Goal: Information Seeking & Learning: Compare options

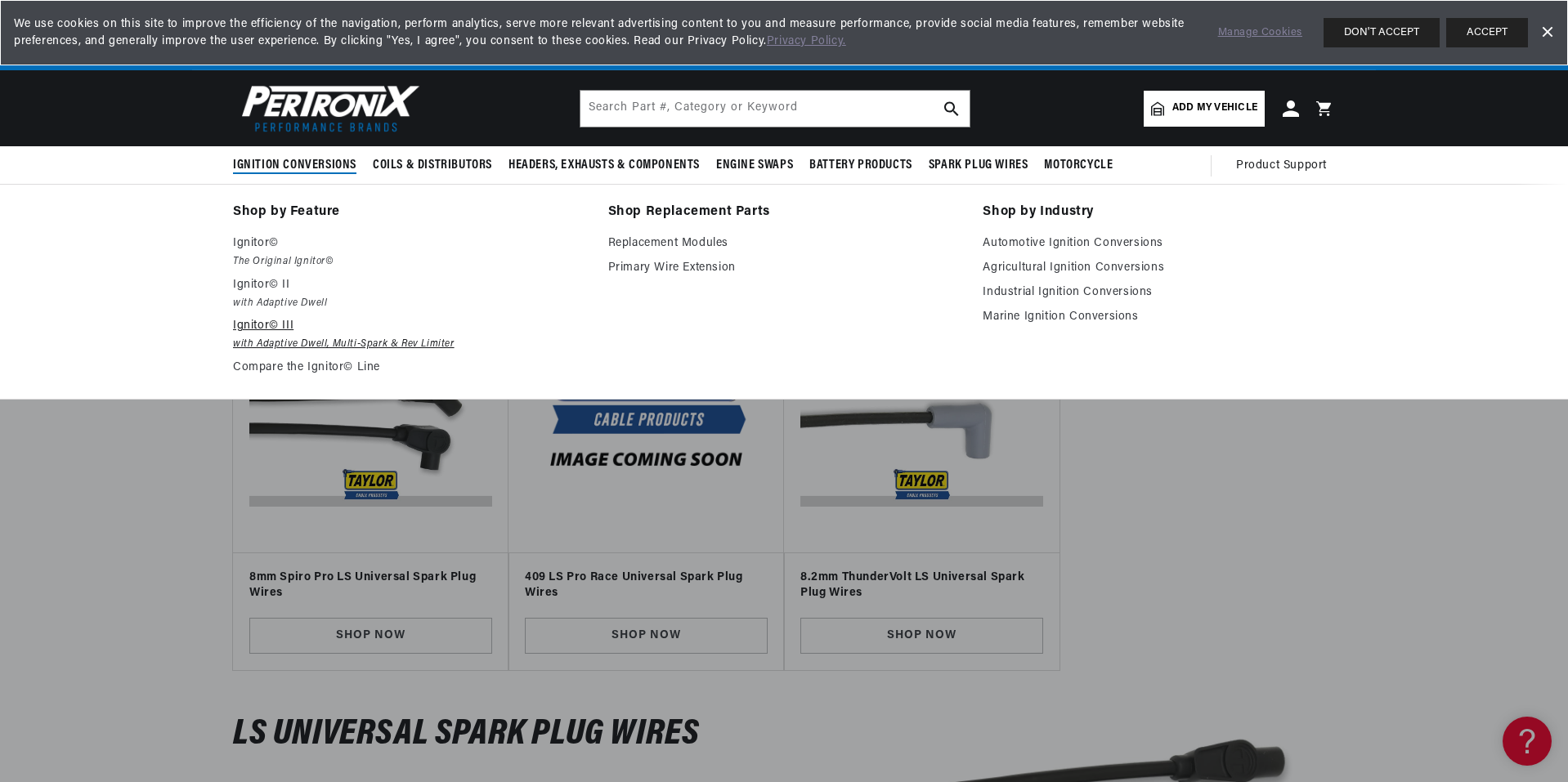
scroll to position [0, 496]
click at [281, 334] on p "Ignitor© III" at bounding box center [409, 326] width 352 height 20
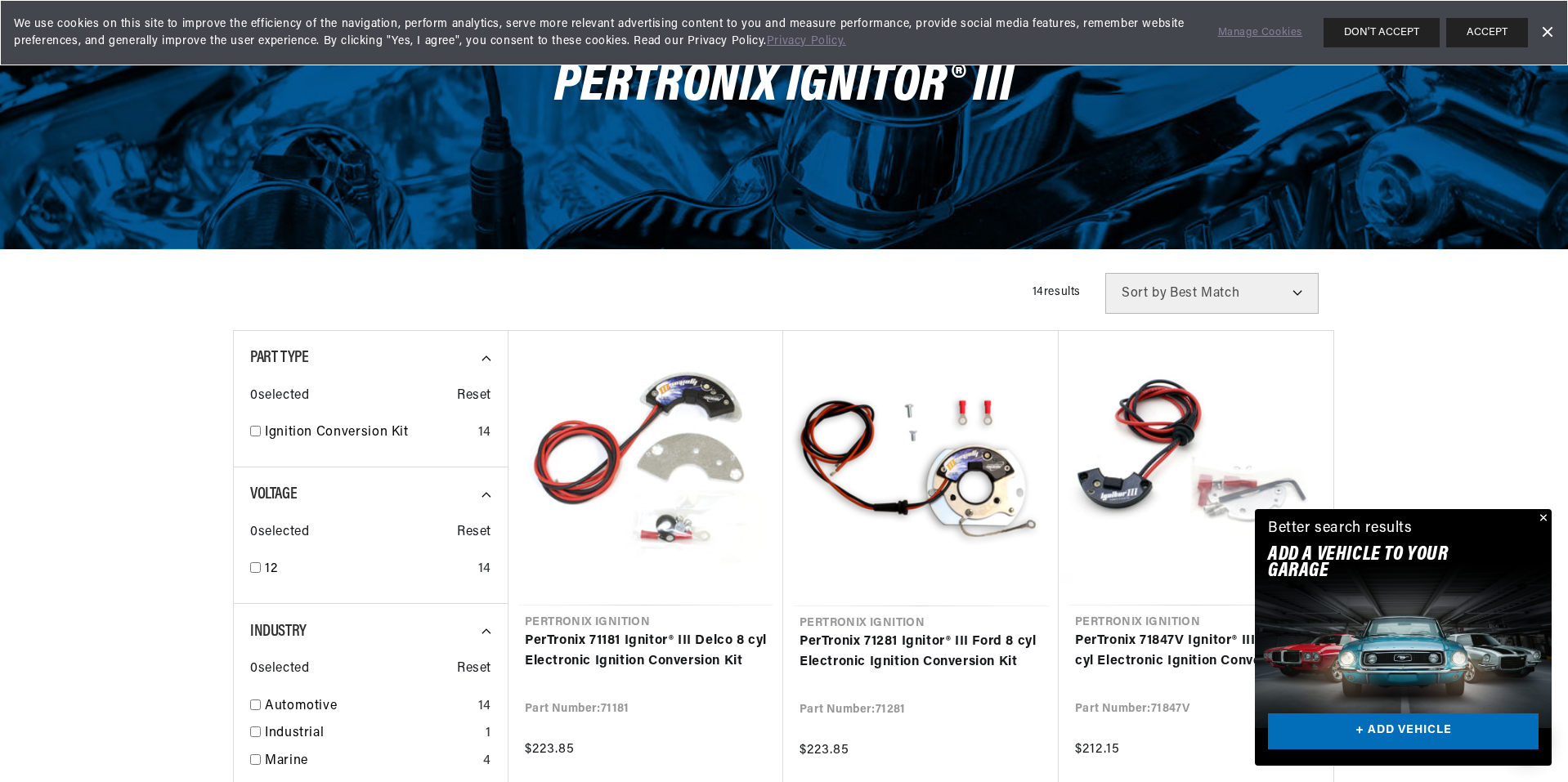
click at [1545, 518] on button "Close" at bounding box center [1541, 519] width 20 height 20
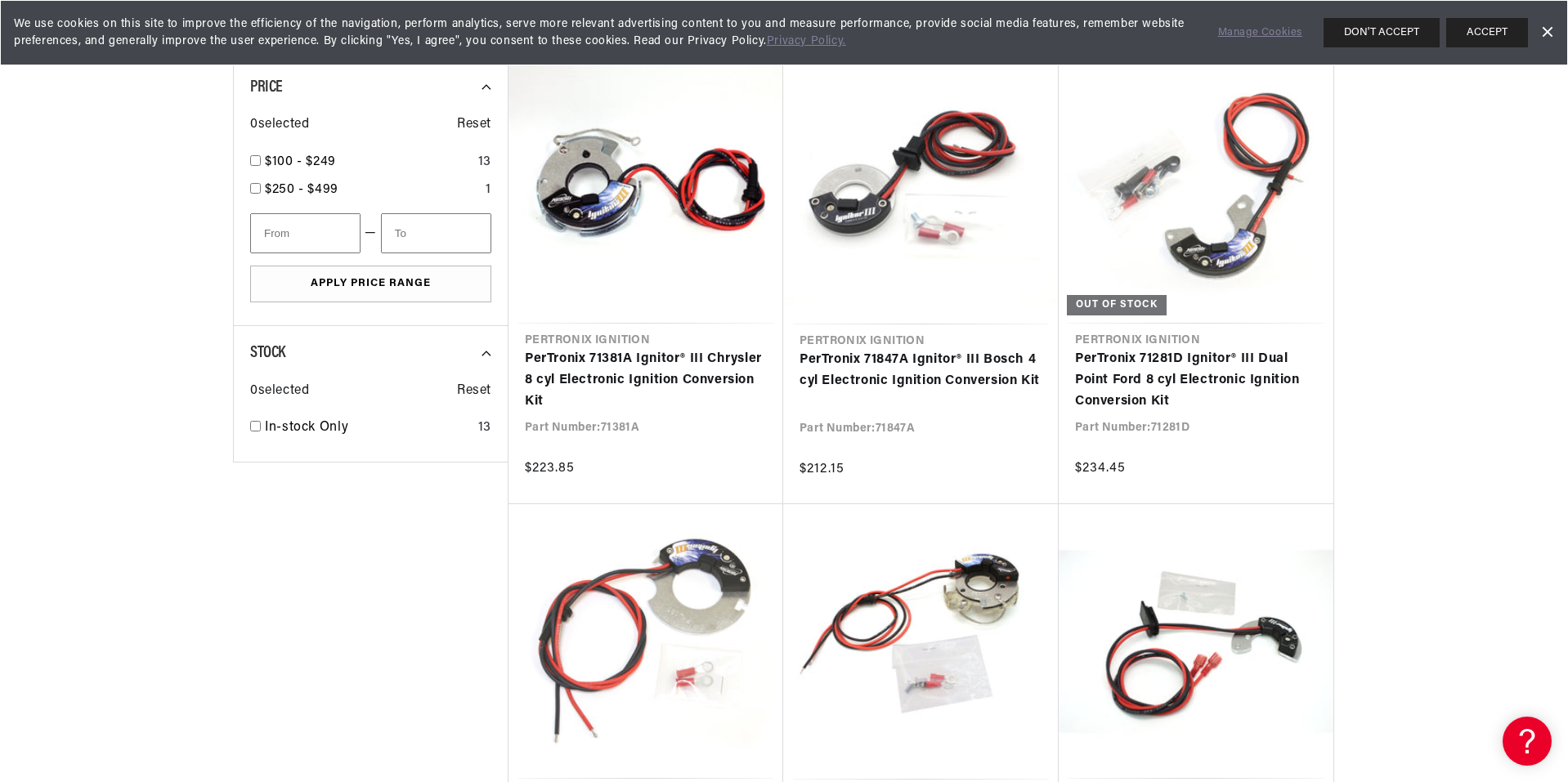
scroll to position [0, 496]
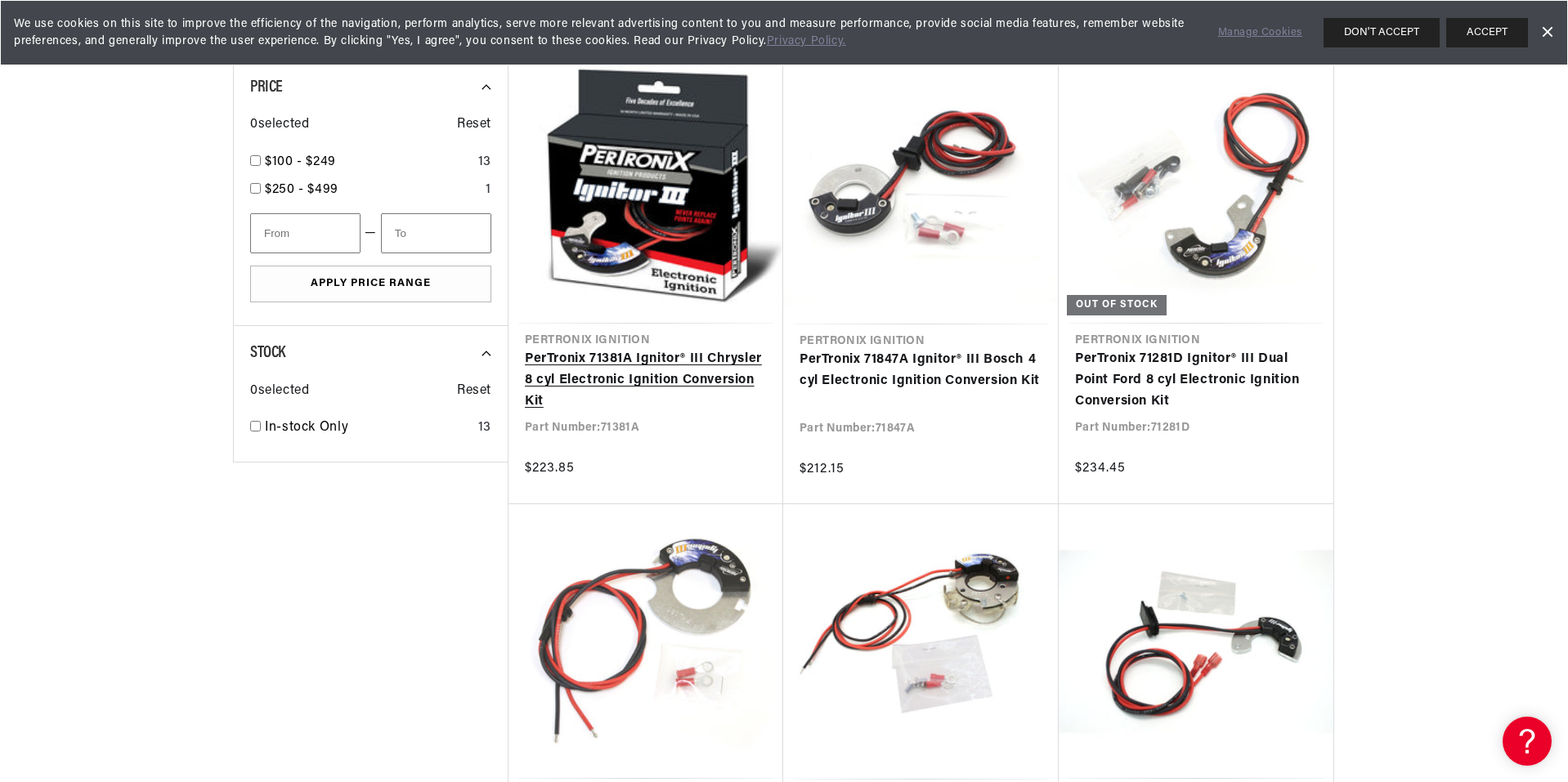
click at [656, 375] on link "PerTronix 71381A Ignitor® III Chrysler 8 cyl Electronic Ignition Conversion Kit" at bounding box center [645, 381] width 242 height 63
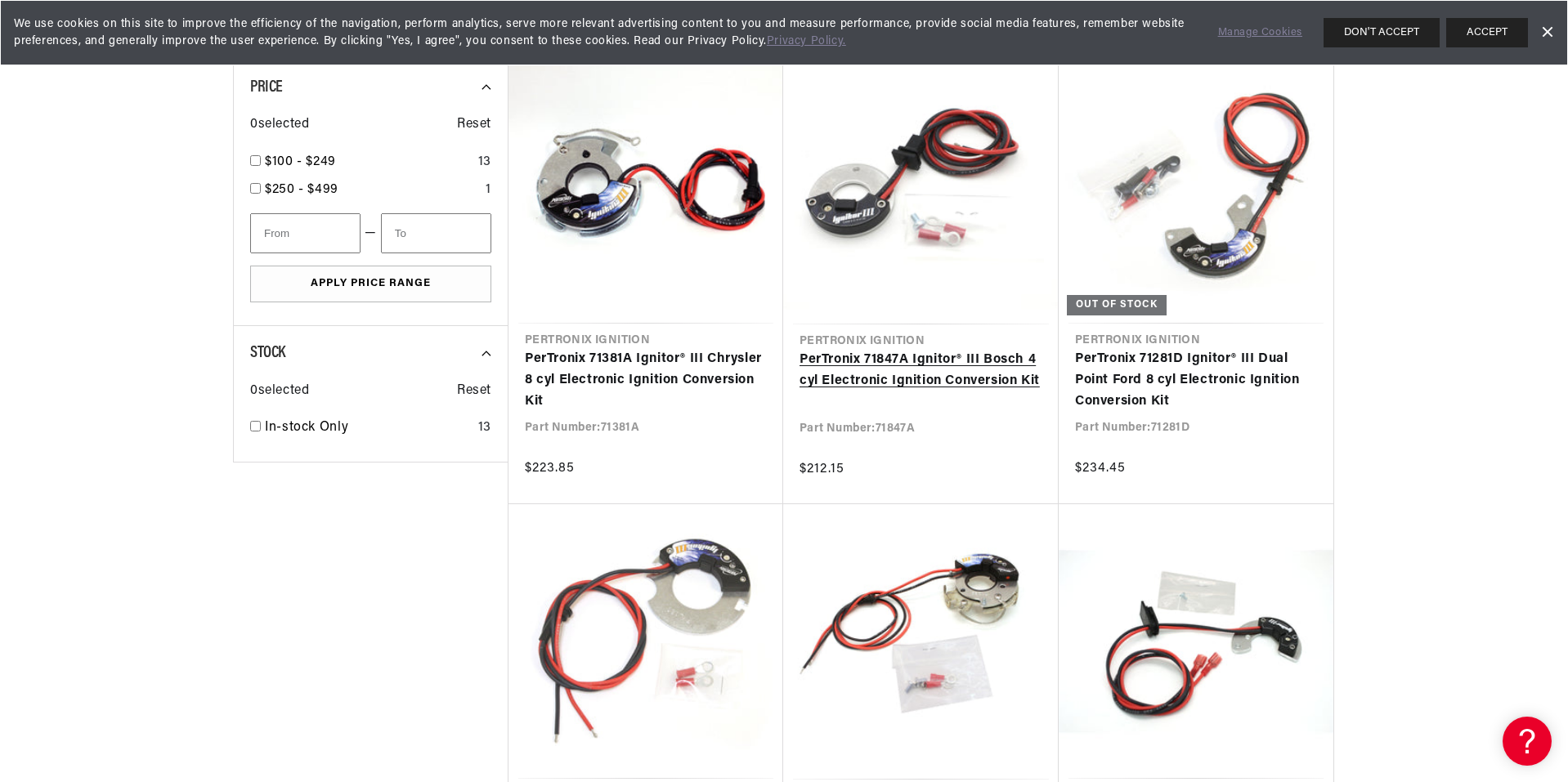
scroll to position [0, 0]
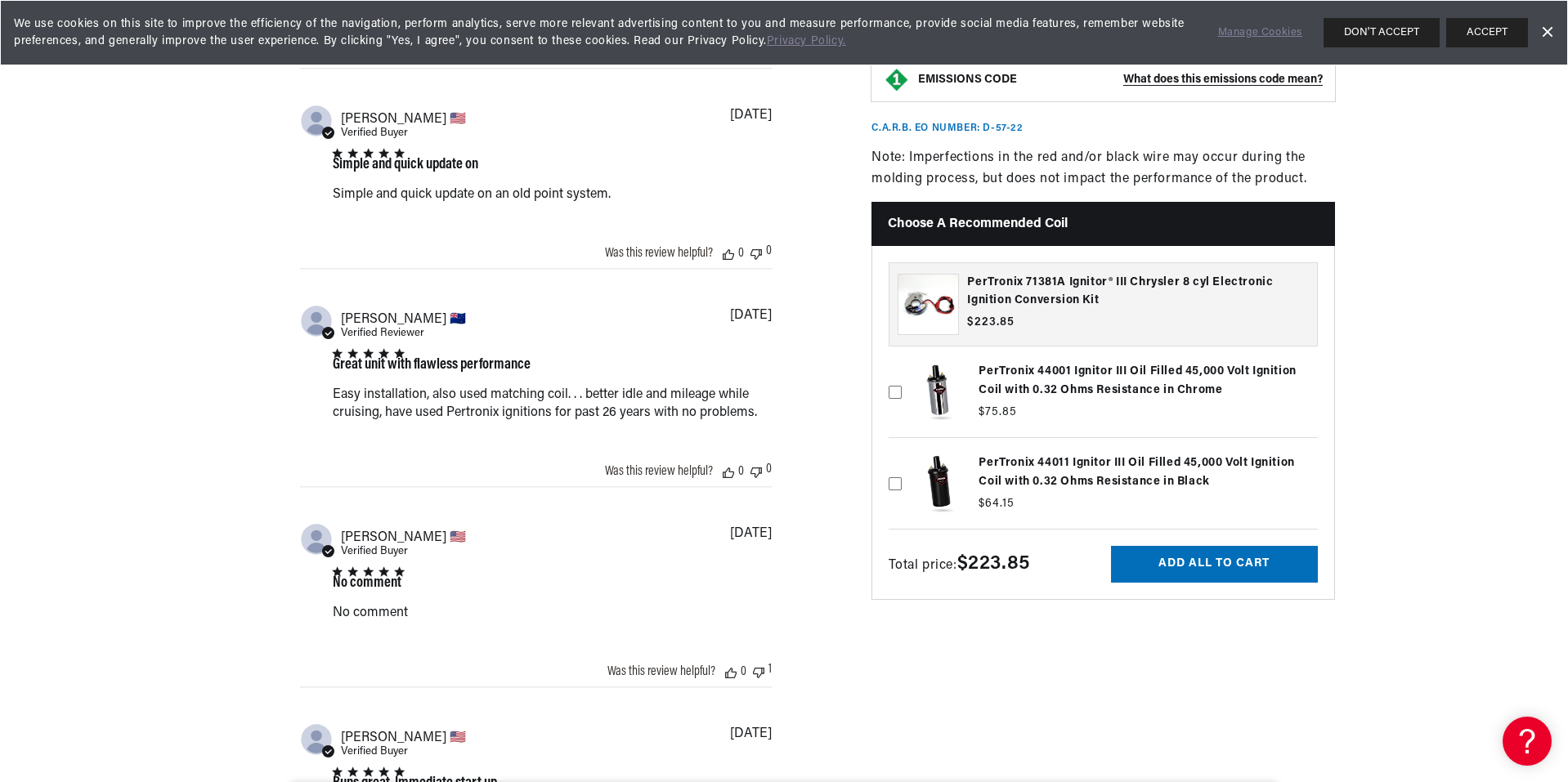
click at [898, 489] on icon at bounding box center [895, 482] width 13 height 13
click at [898, 463] on input "checkbox" at bounding box center [895, 456] width 13 height 13
click at [896, 483] on icon at bounding box center [896, 482] width 9 height 6
click at [896, 463] on input "checkbox" at bounding box center [895, 456] width 13 height 13
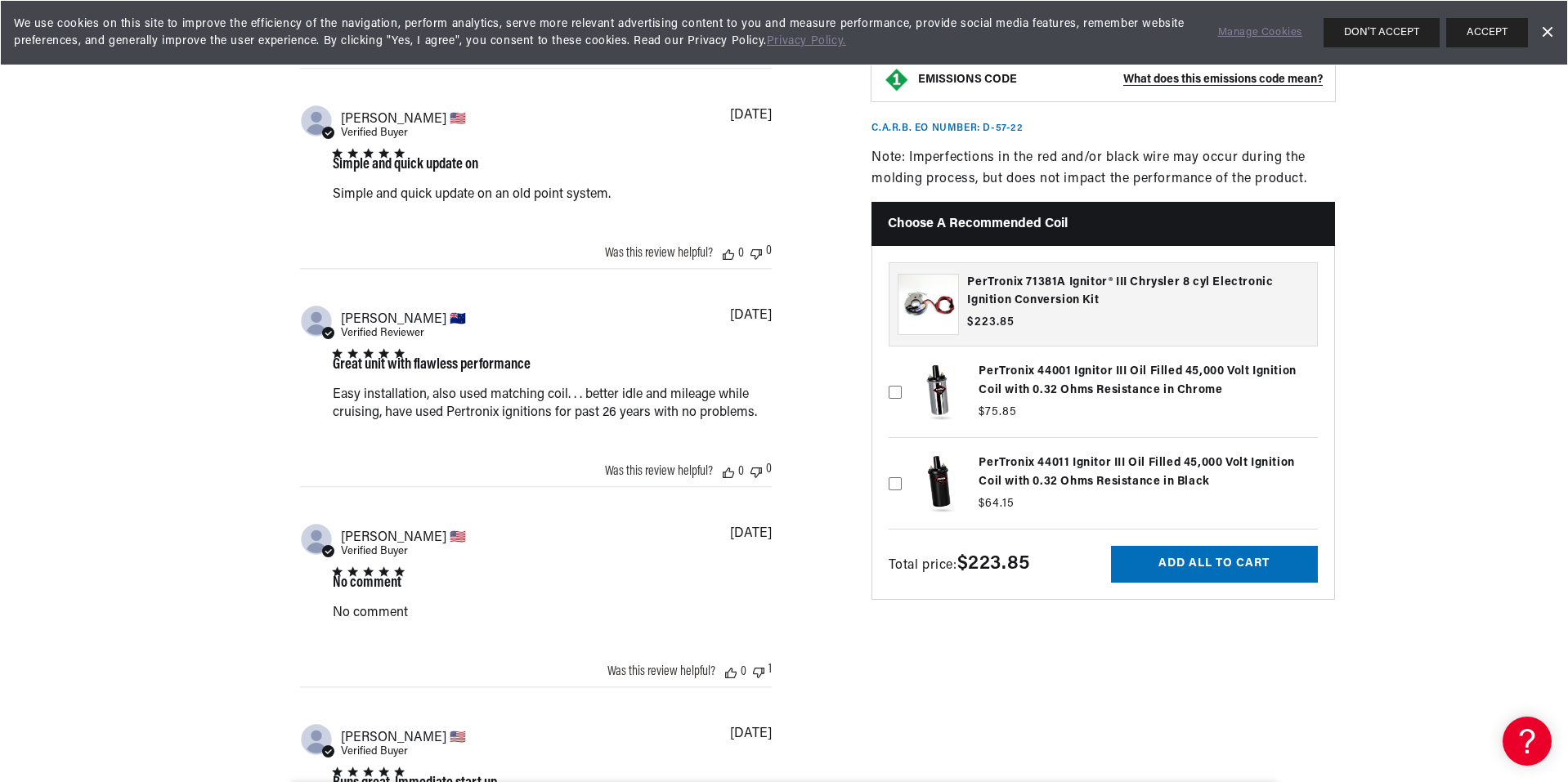
click at [896, 483] on icon at bounding box center [895, 482] width 13 height 13
click at [896, 463] on input "checkbox" at bounding box center [895, 456] width 13 height 13
checkbox input "true"
click at [1209, 556] on button "Add all to cart" at bounding box center [1213, 564] width 206 height 37
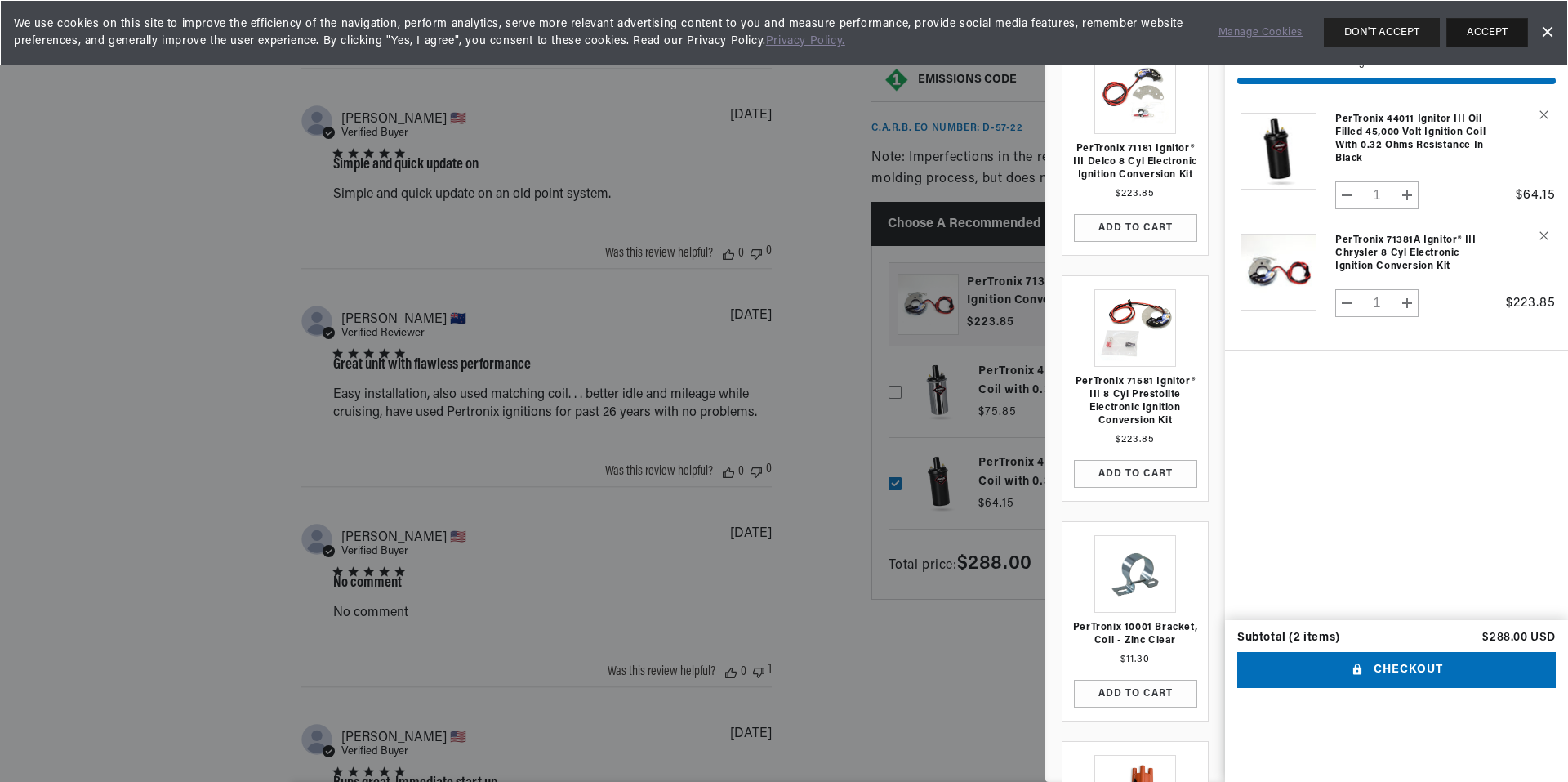
click at [1499, 31] on button "ACCEPT" at bounding box center [1488, 33] width 82 height 30
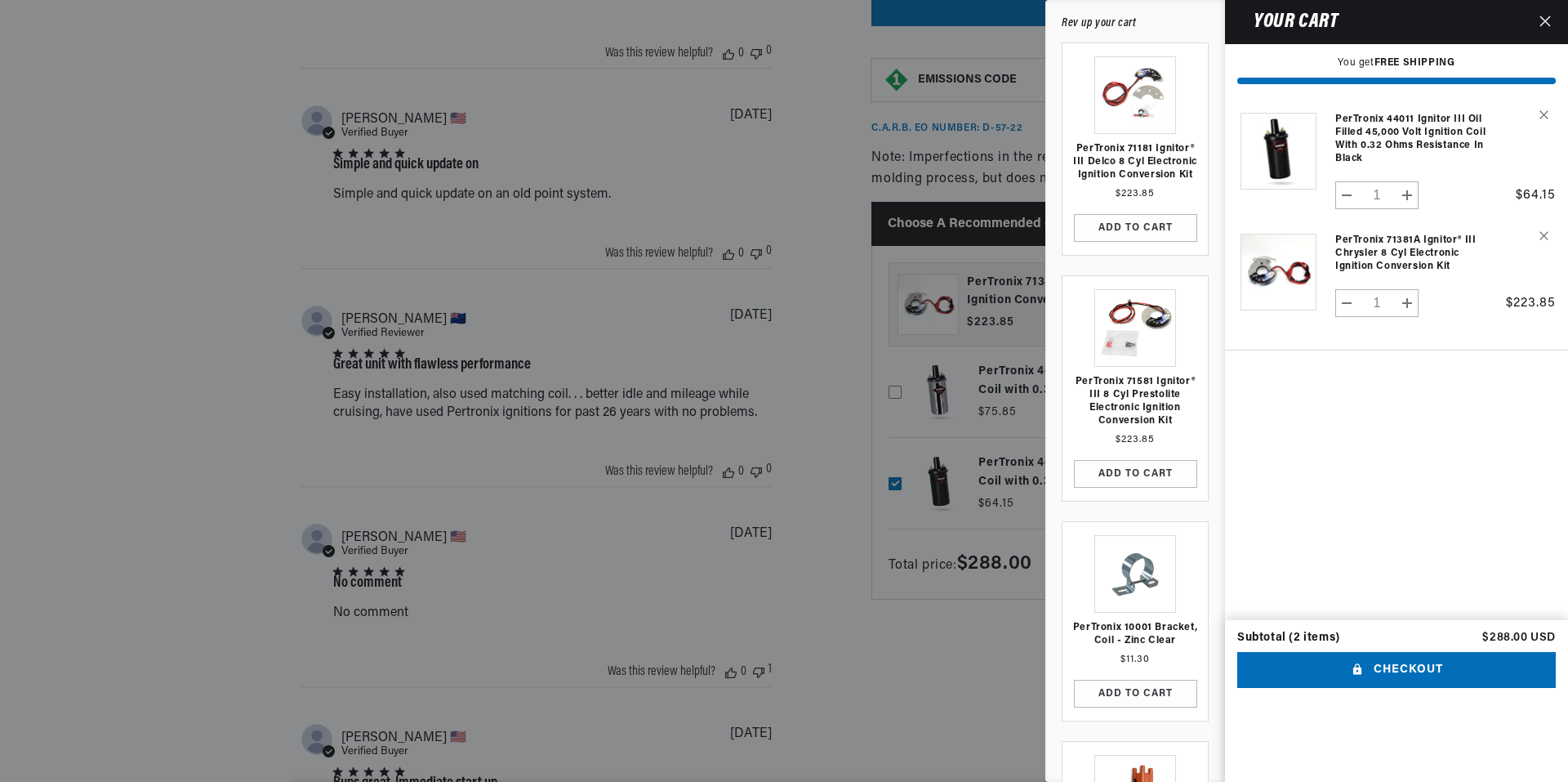
click at [662, 606] on div at bounding box center [784, 391] width 1568 height 782
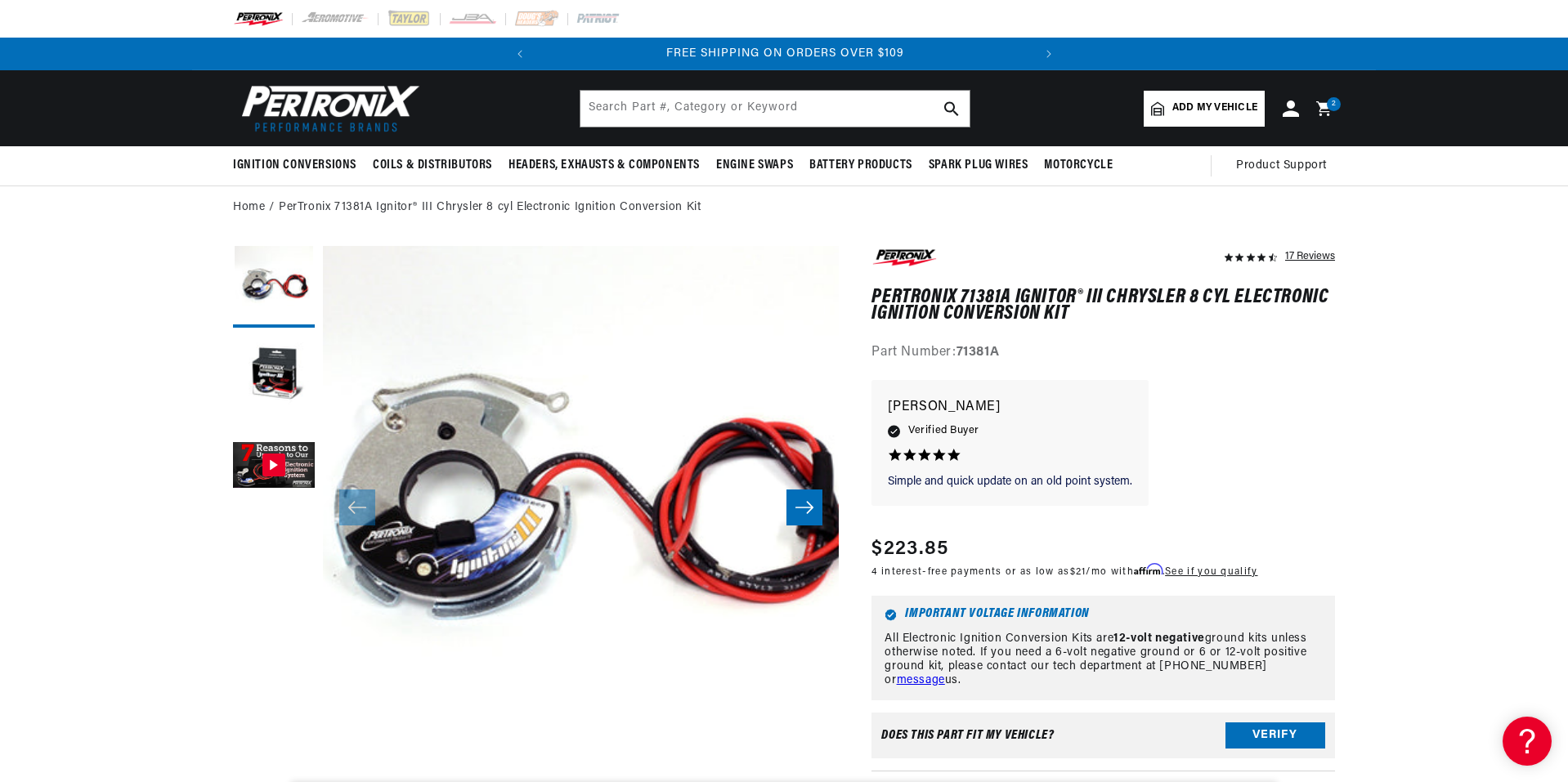
click at [263, 20] on img at bounding box center [258, 18] width 51 height 18
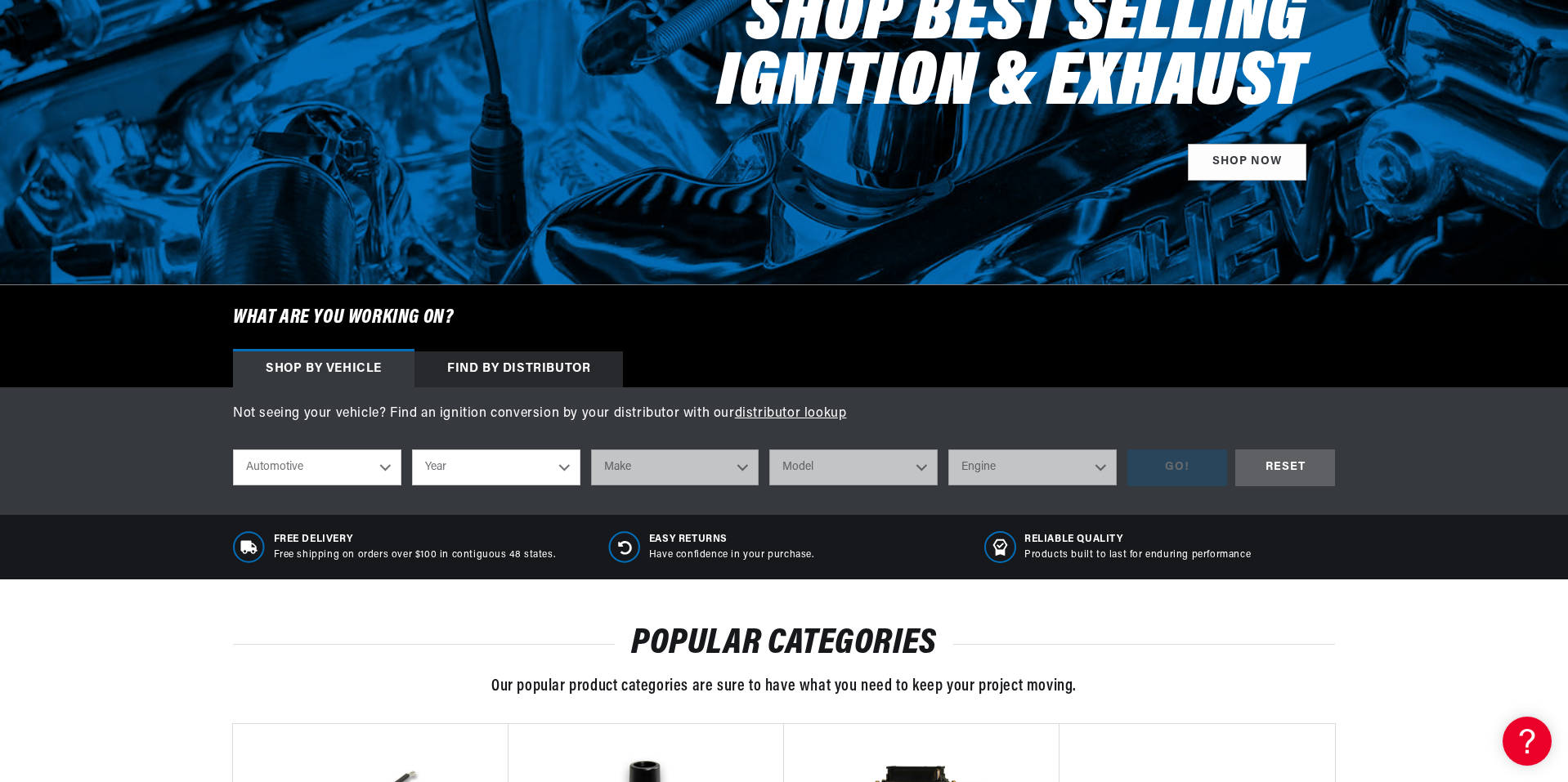
scroll to position [654, 0]
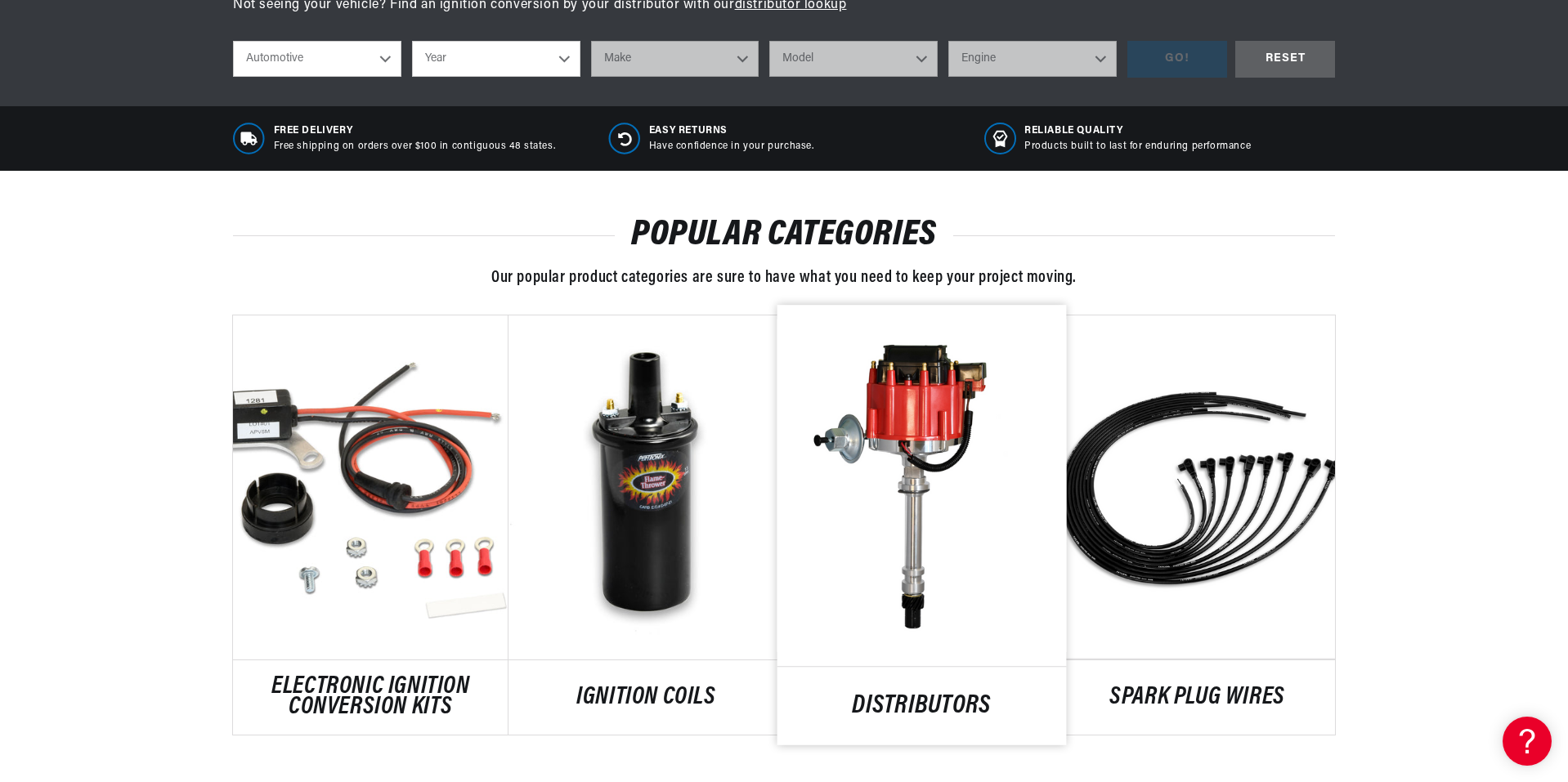
click at [937, 711] on link "DISTRIBUTORS" at bounding box center [922, 705] width 289 height 22
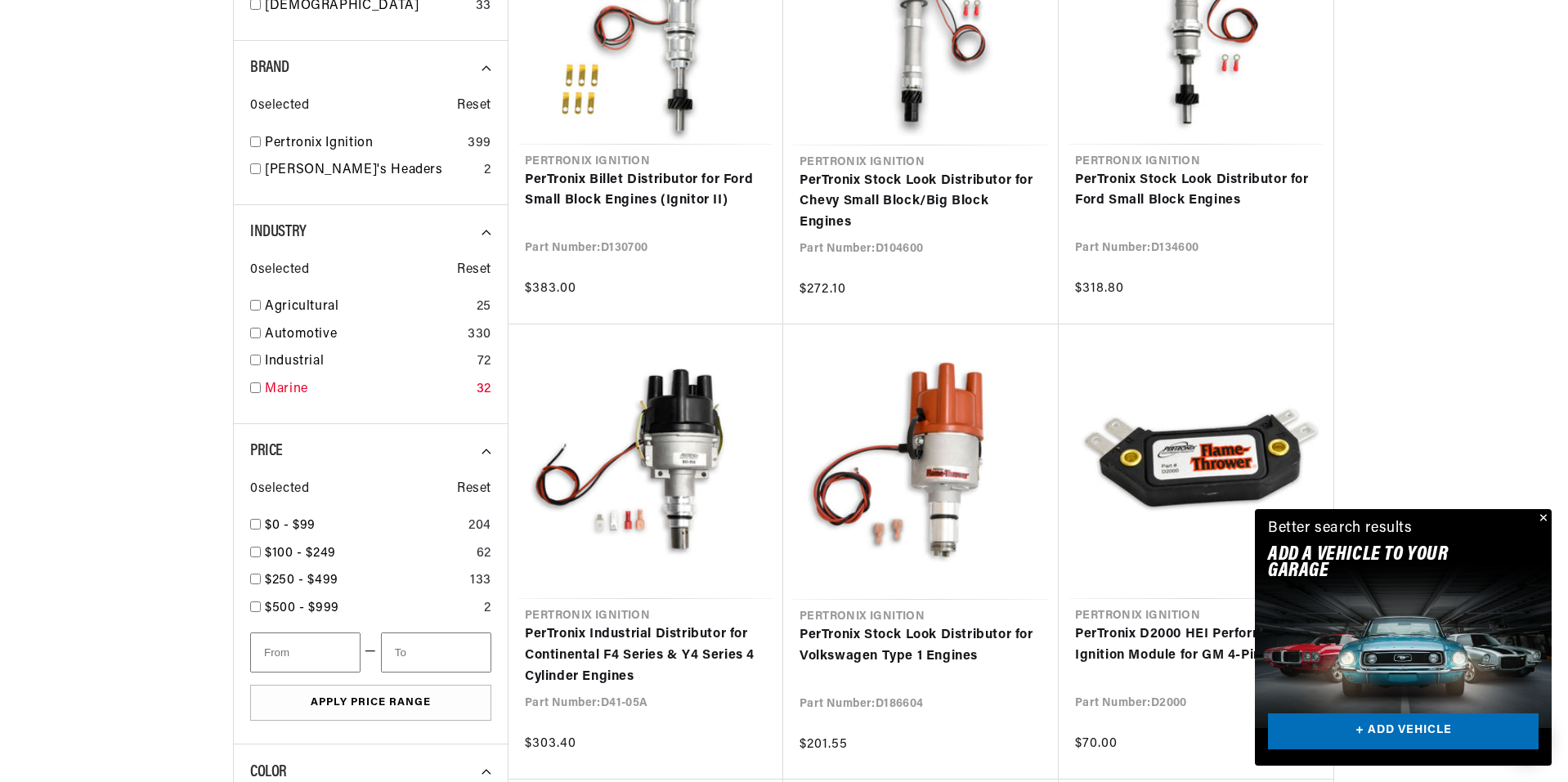
click at [255, 380] on div "Marine 32" at bounding box center [370, 393] width 241 height 28
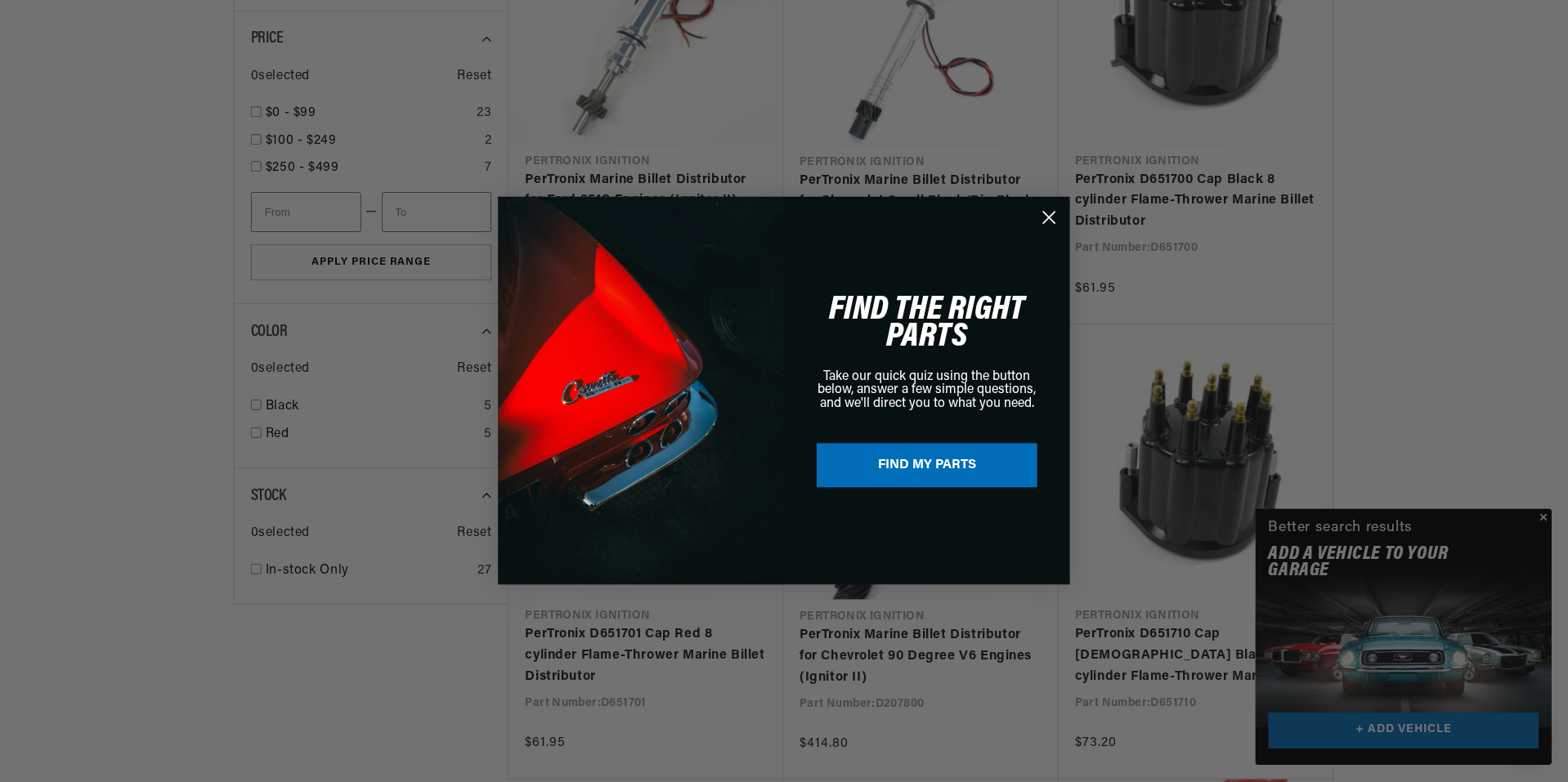
scroll to position [0, 496]
drag, startPoint x: 1542, startPoint y: 518, endPoint x: 1538, endPoint y: 509, distance: 9.8
click at [1542, 517] on div "Close dialog FIND THE RIGHT PARTS Take our quick quiz using the button below, a…" at bounding box center [784, 391] width 1569 height 782
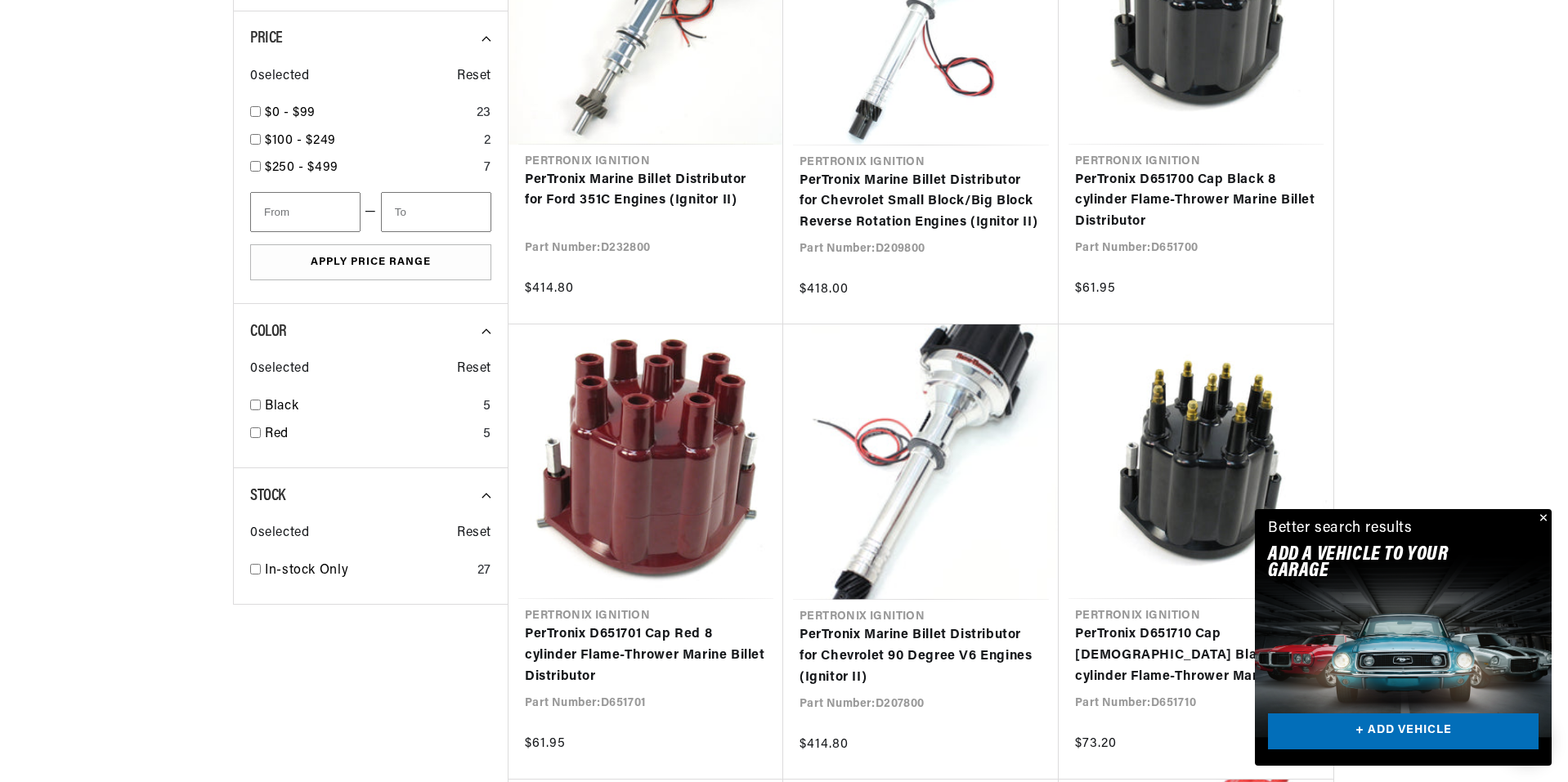
click at [1541, 516] on button "Close" at bounding box center [1541, 519] width 20 height 20
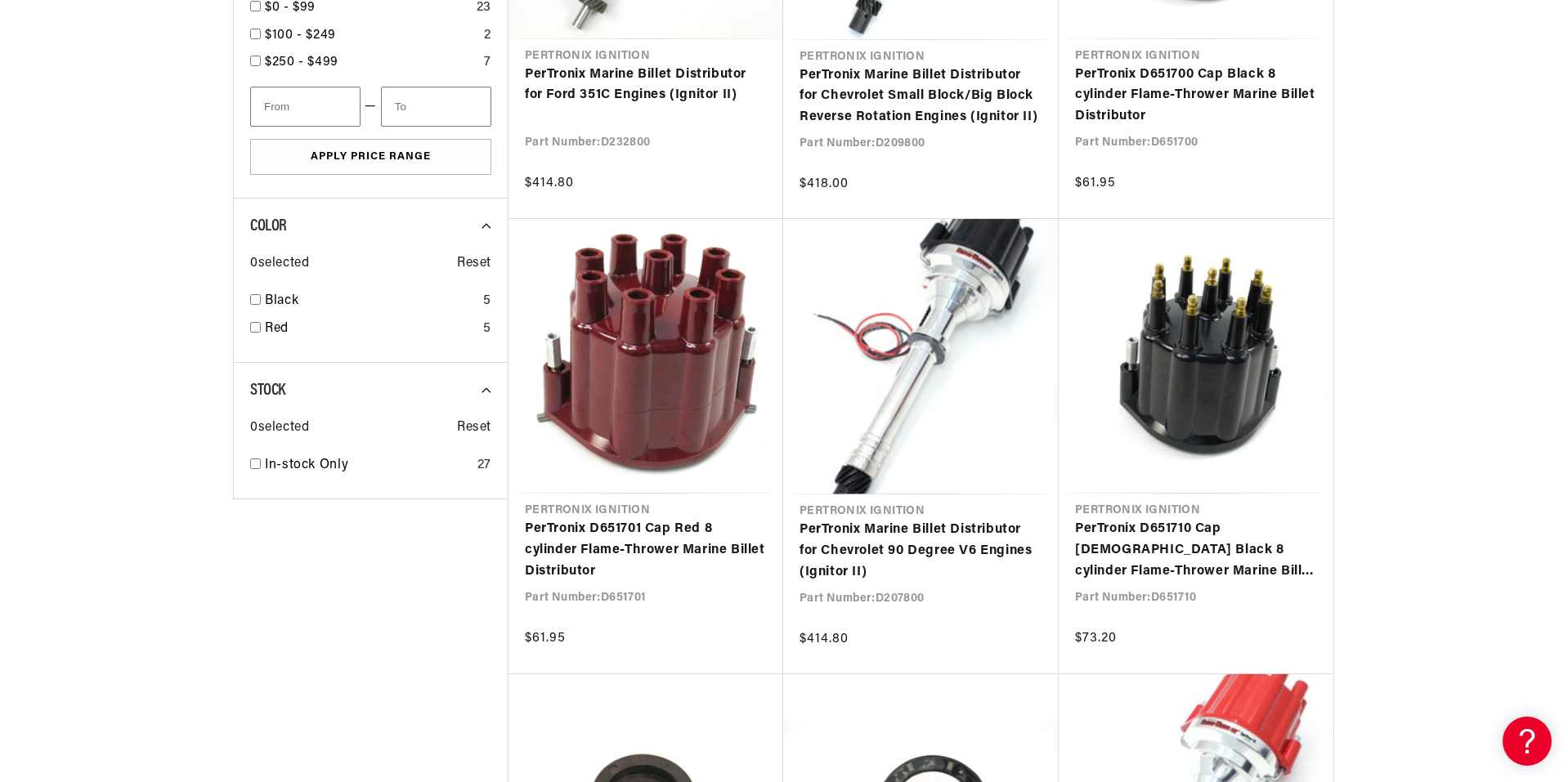
scroll to position [1471, 0]
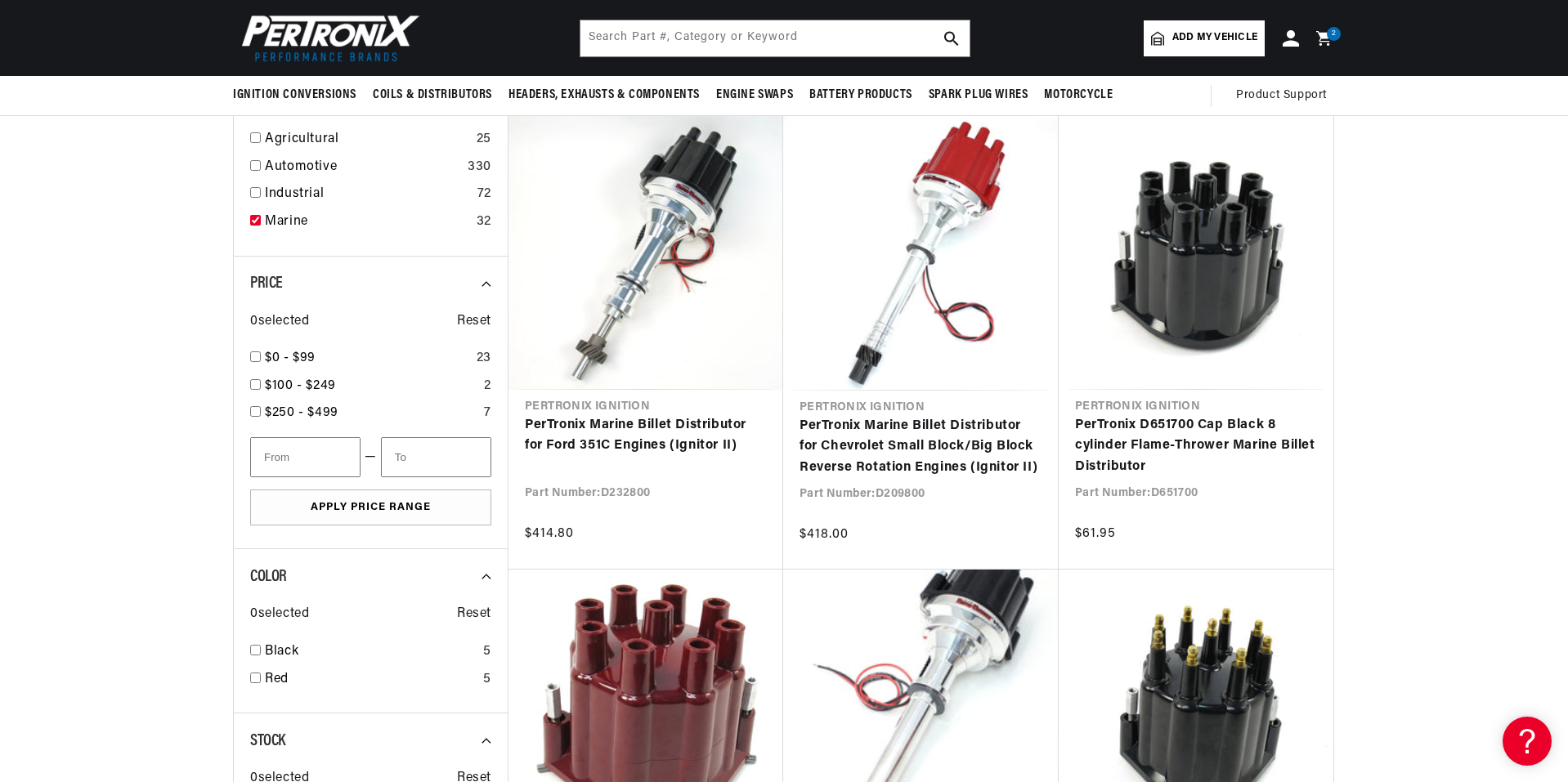
scroll to position [735, 0]
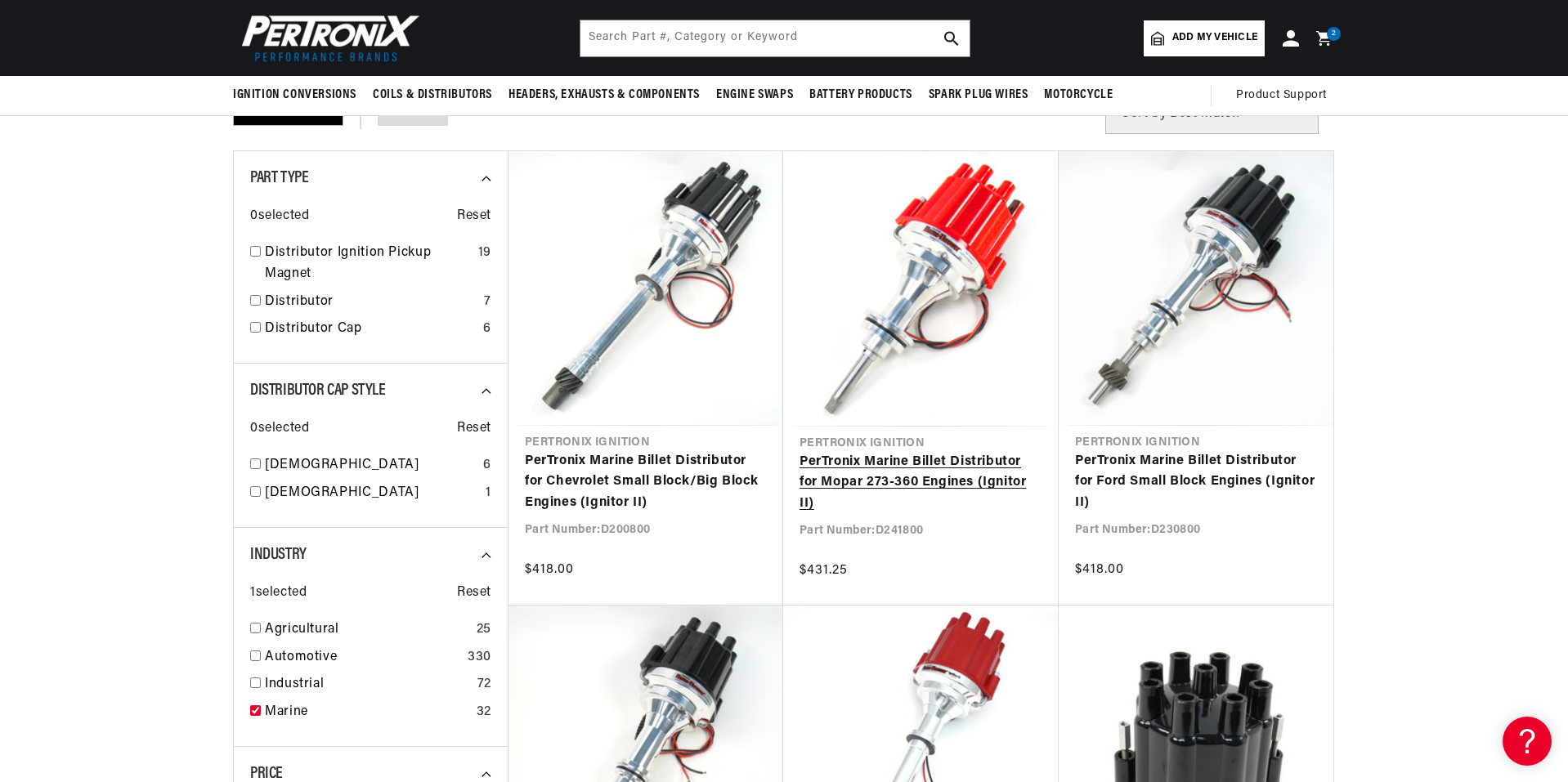
click at [933, 467] on link "PerTronix Marine Billet Distributor for Mopar 273-360 Engines (Ignitor II)" at bounding box center [921, 483] width 243 height 63
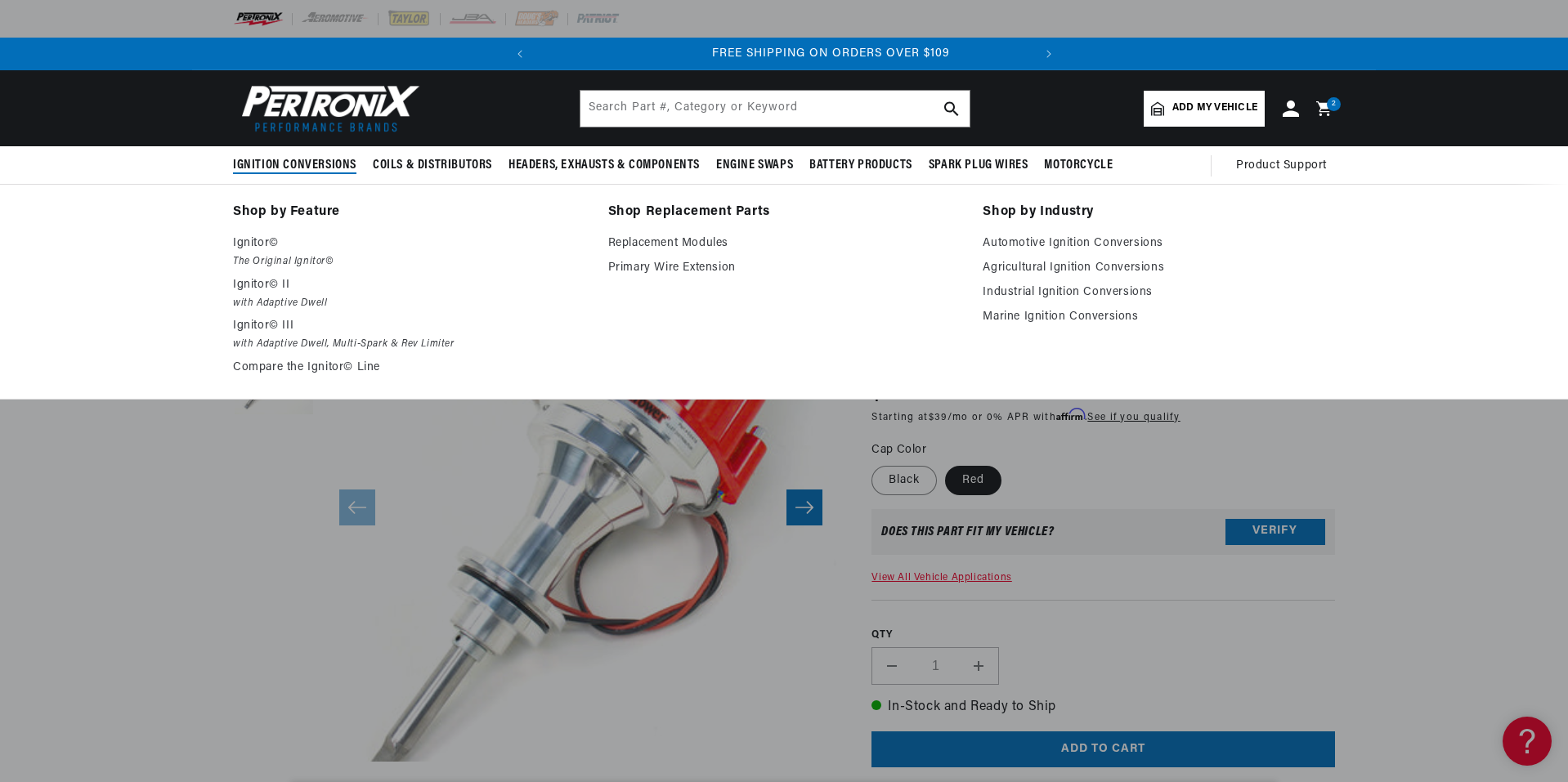
scroll to position [0, 496]
click at [1092, 314] on link "Marine Ignition Conversions" at bounding box center [1159, 317] width 352 height 20
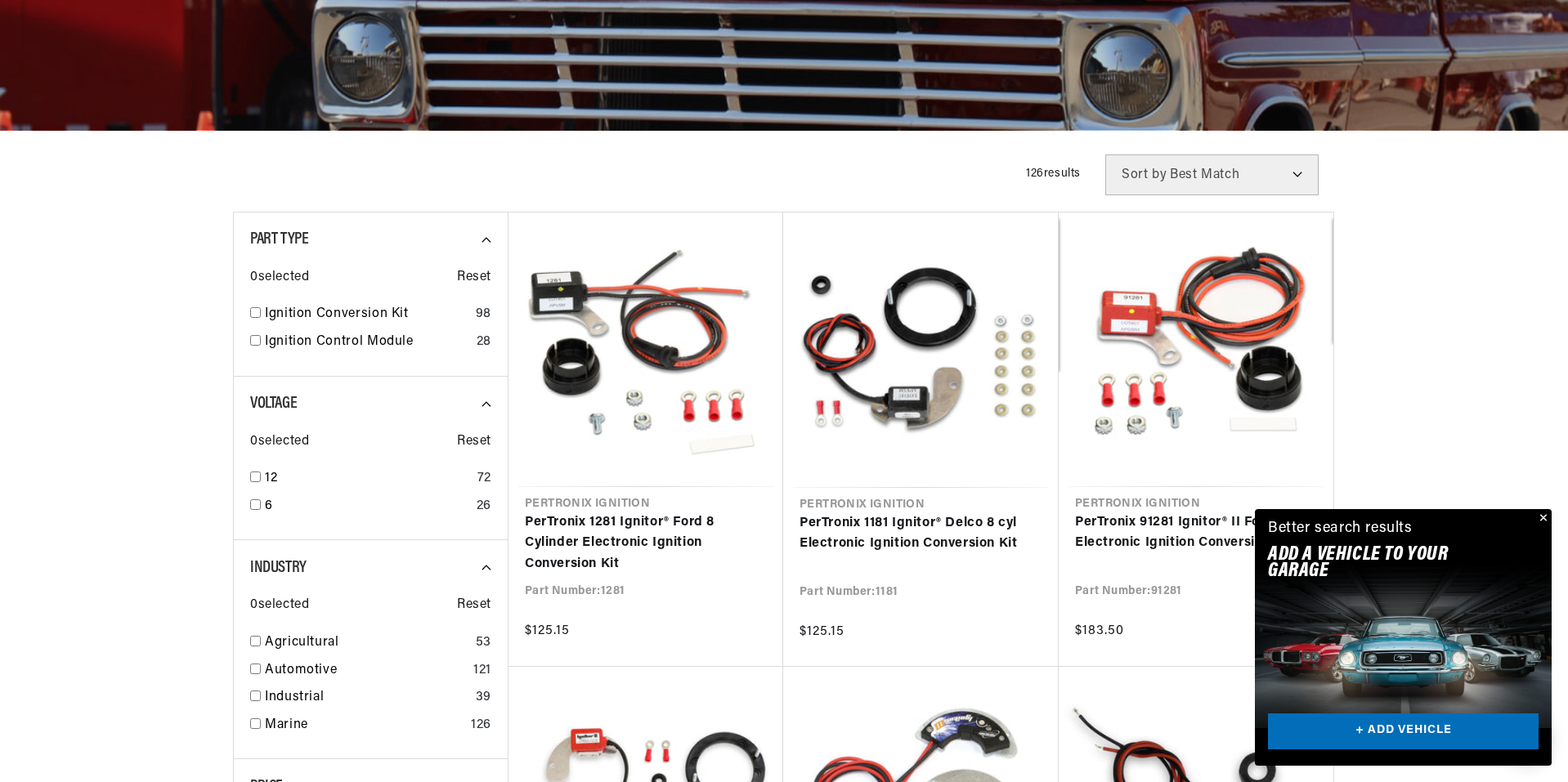
click at [1540, 519] on button "Close" at bounding box center [1541, 519] width 20 height 20
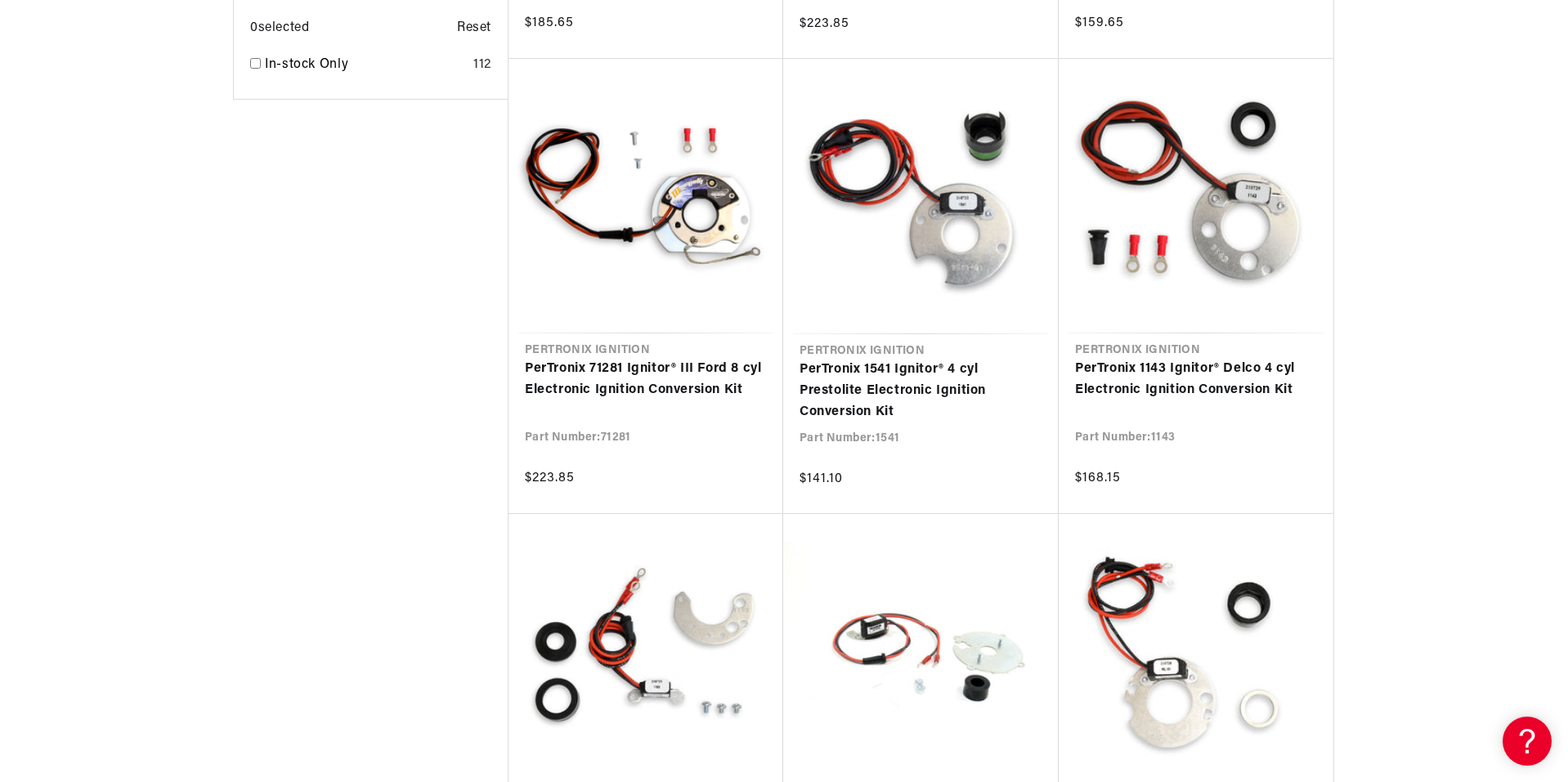
scroll to position [1471, 0]
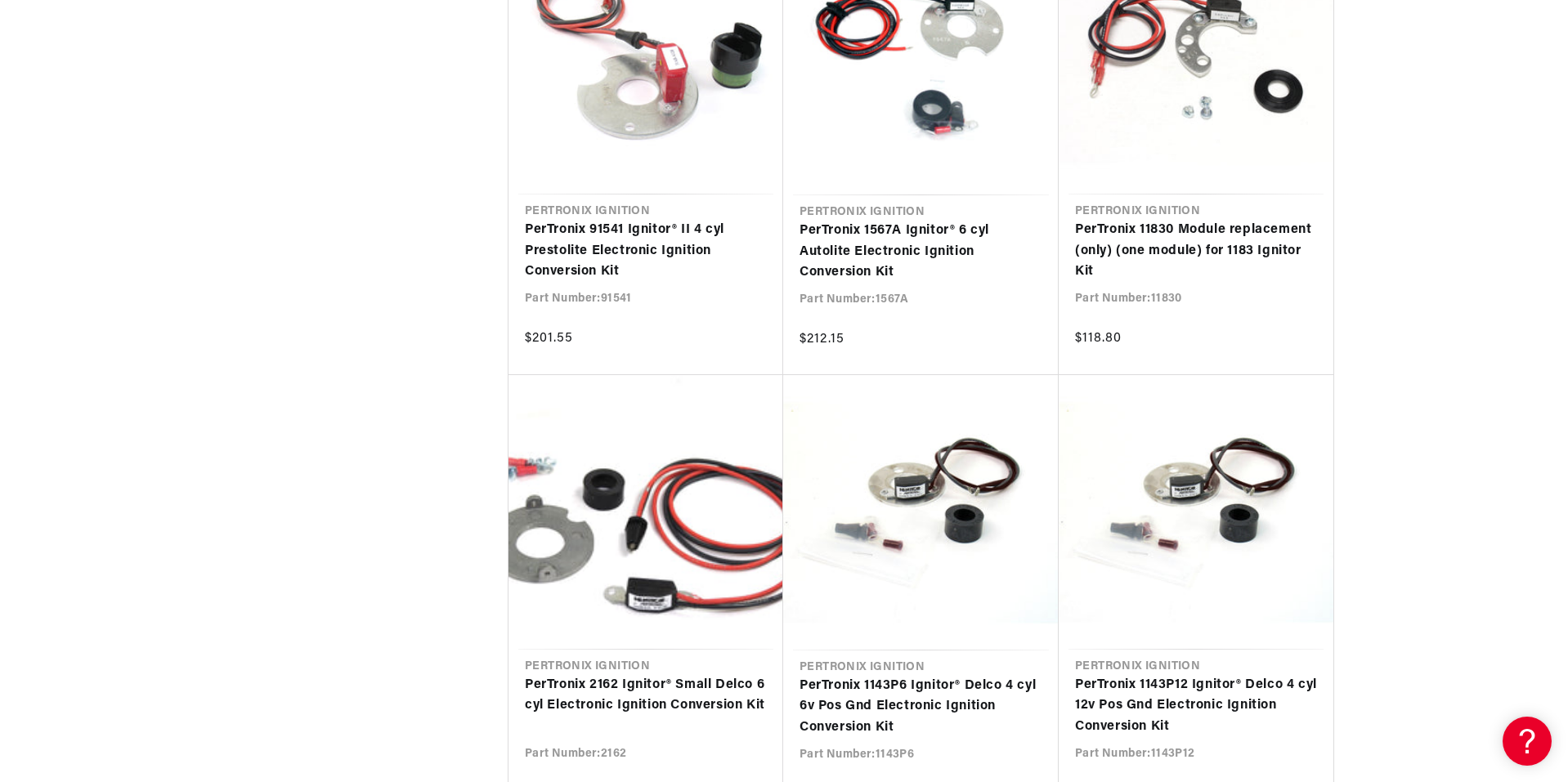
scroll to position [6700, 0]
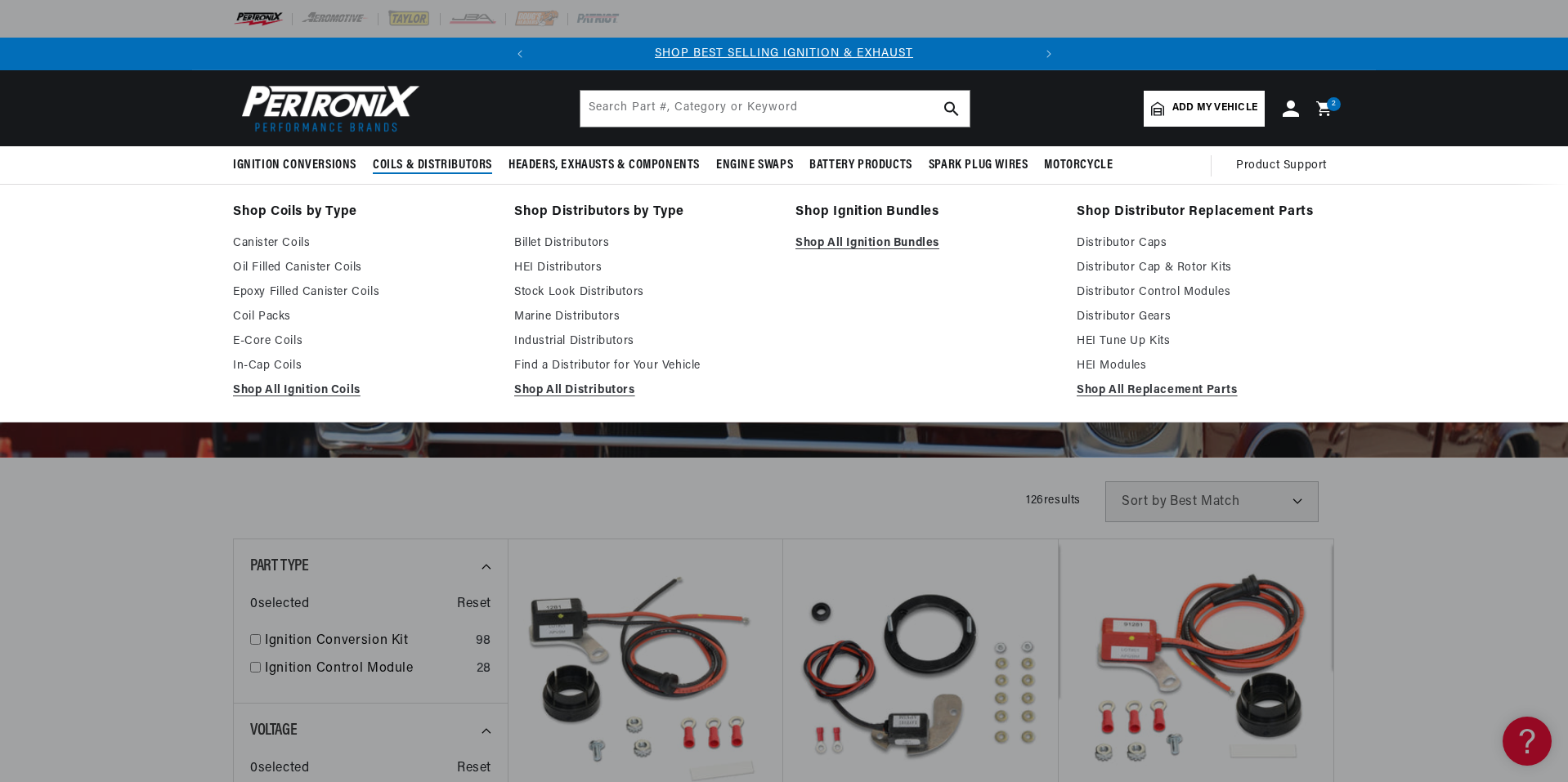
drag, startPoint x: 563, startPoint y: 318, endPoint x: 791, endPoint y: 334, distance: 228.6
click at [563, 318] on link "Marine Distributors" at bounding box center [643, 317] width 258 height 20
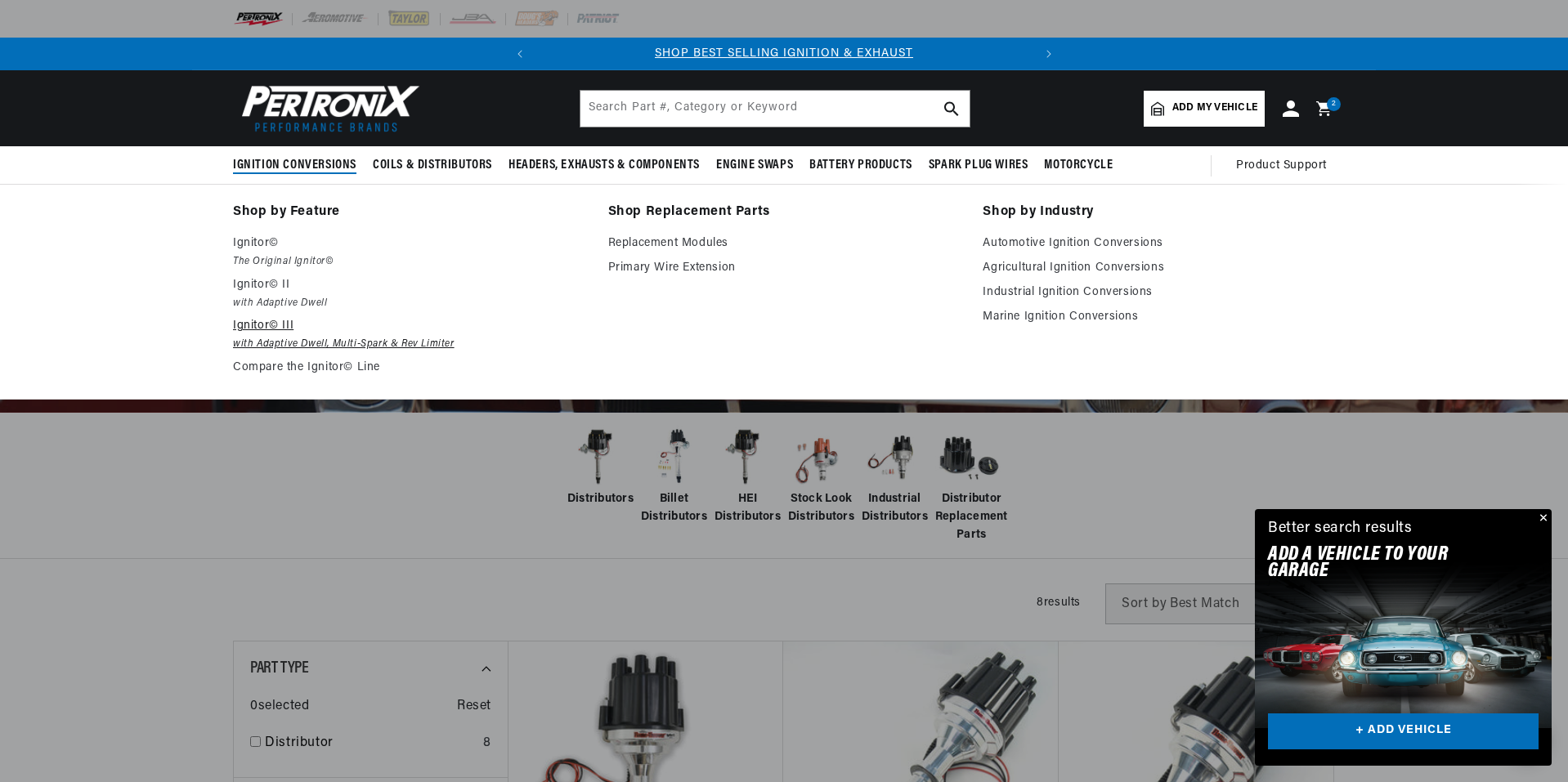
click at [250, 327] on p "Ignitor© III" at bounding box center [409, 326] width 352 height 20
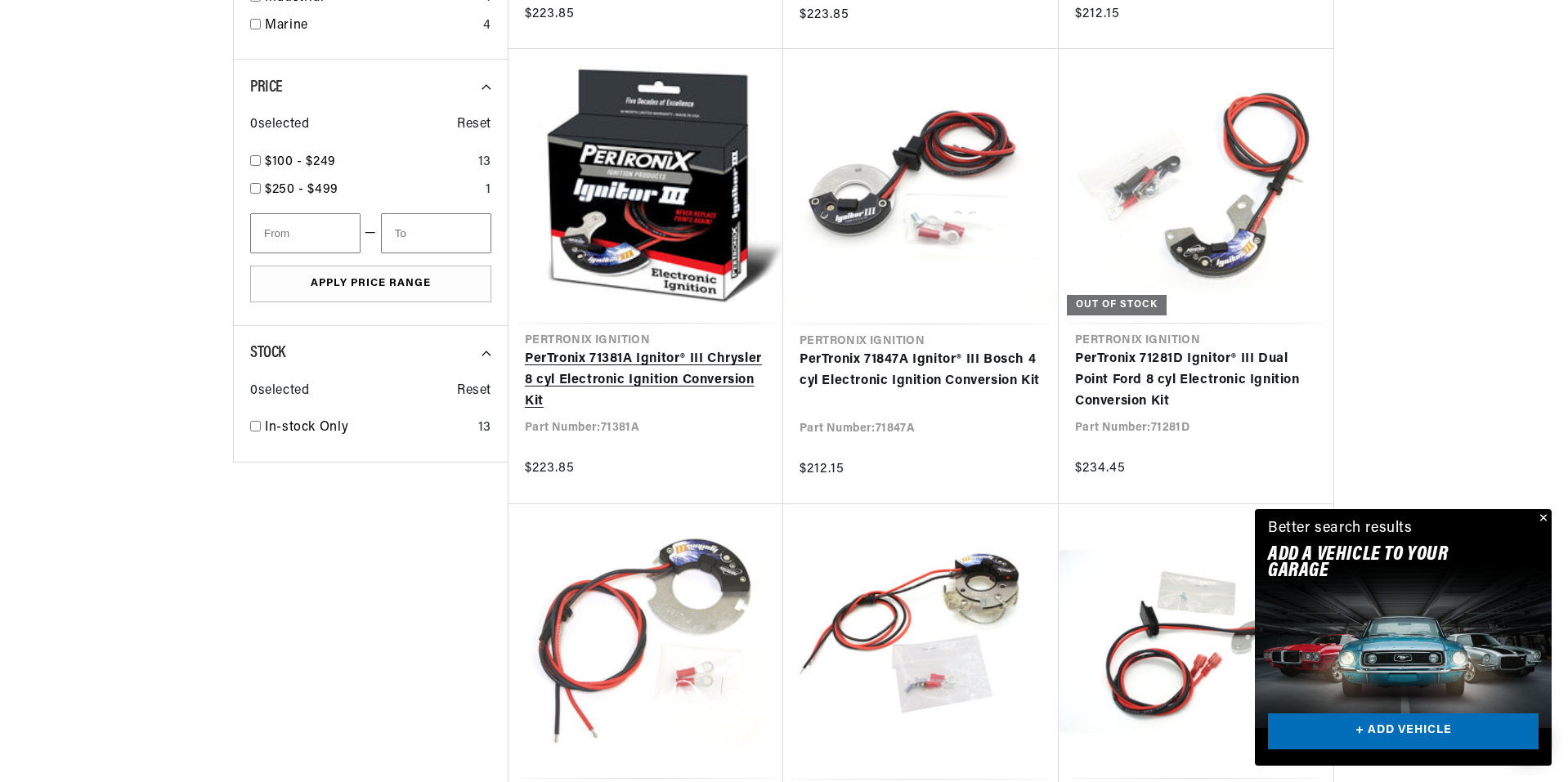
scroll to position [1144, 0]
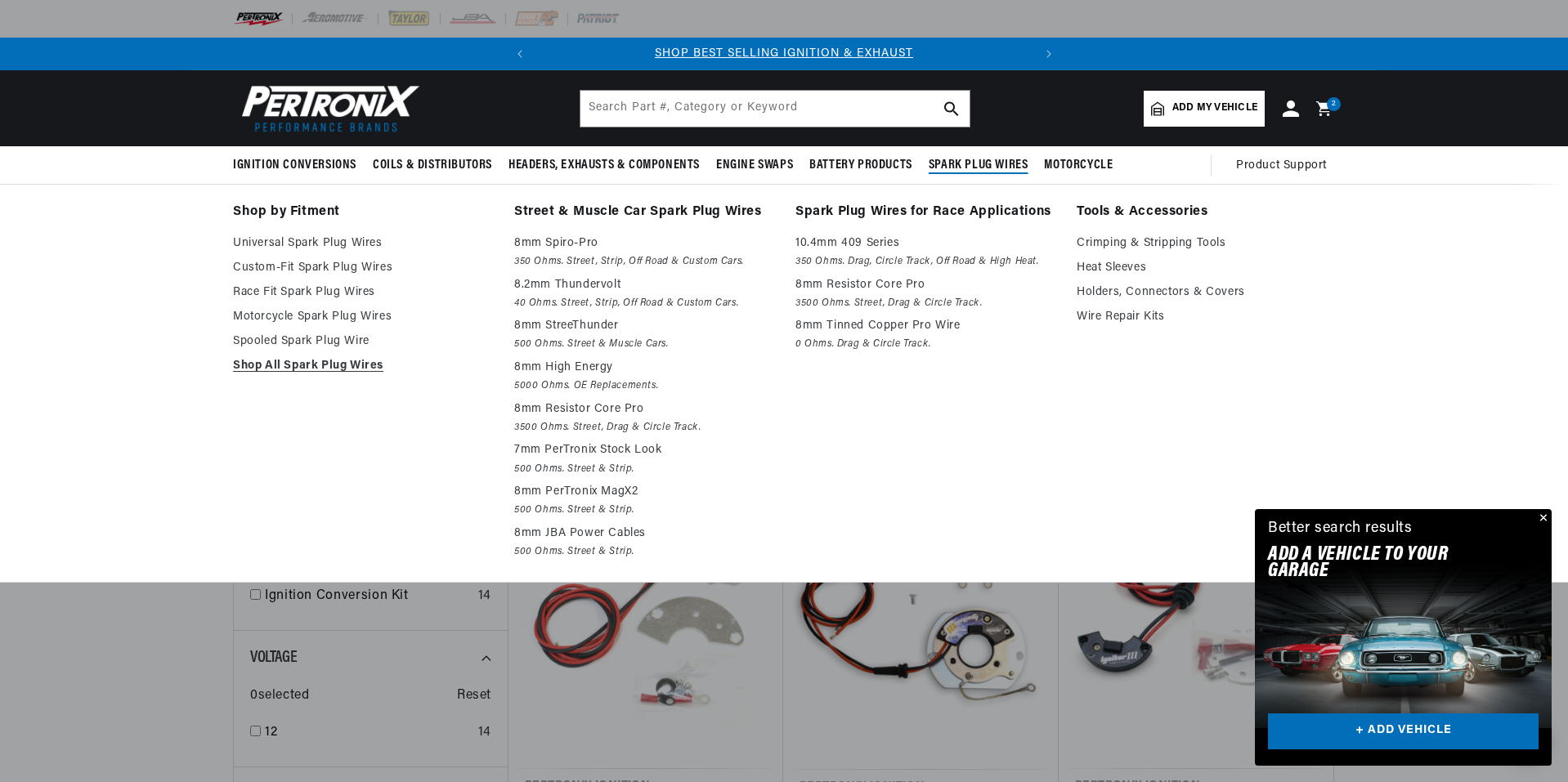
click at [994, 161] on span "Spark Plug Wires" at bounding box center [978, 165] width 99 height 17
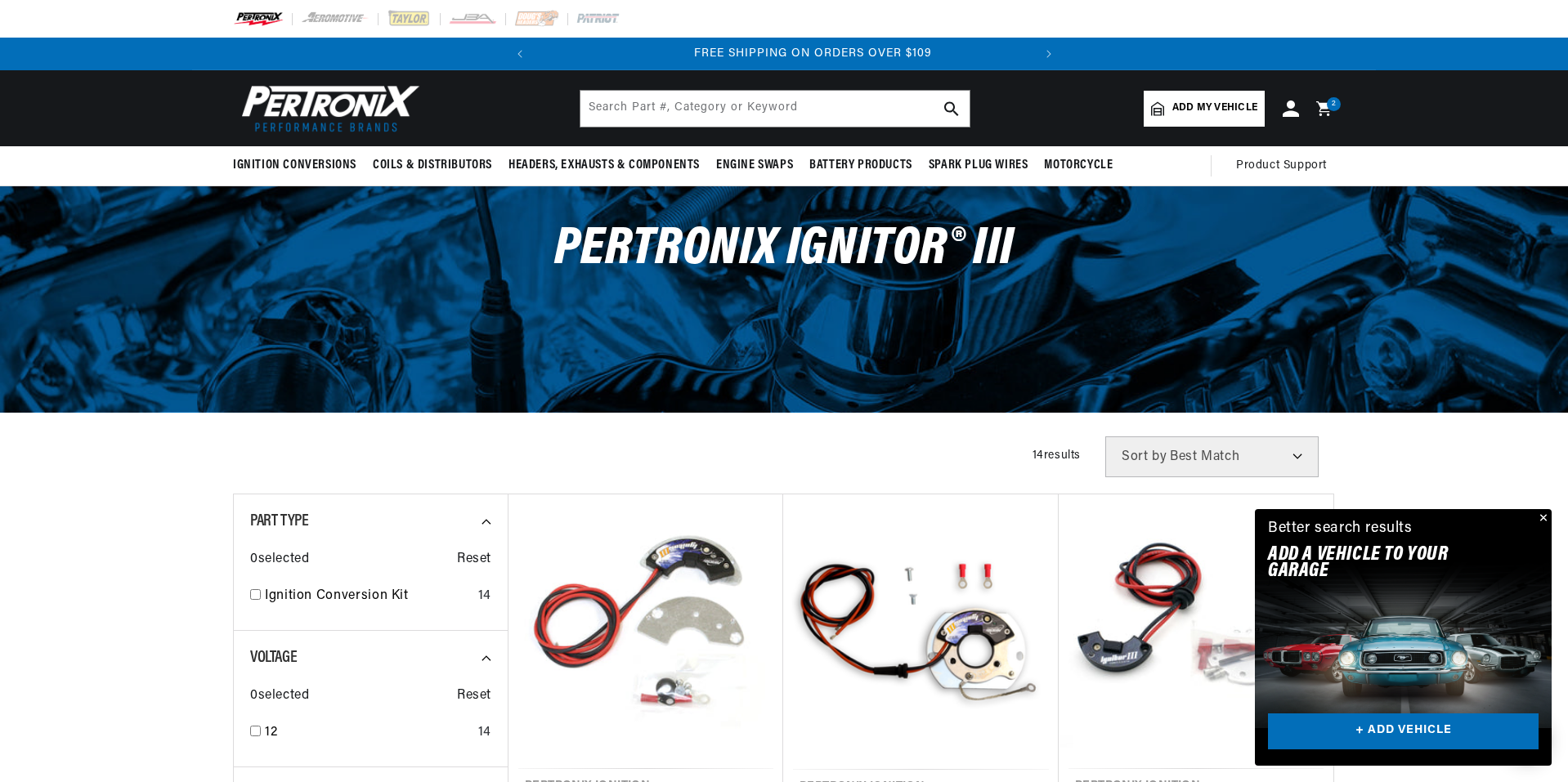
scroll to position [0, 496]
